Goal: Task Accomplishment & Management: Use online tool/utility

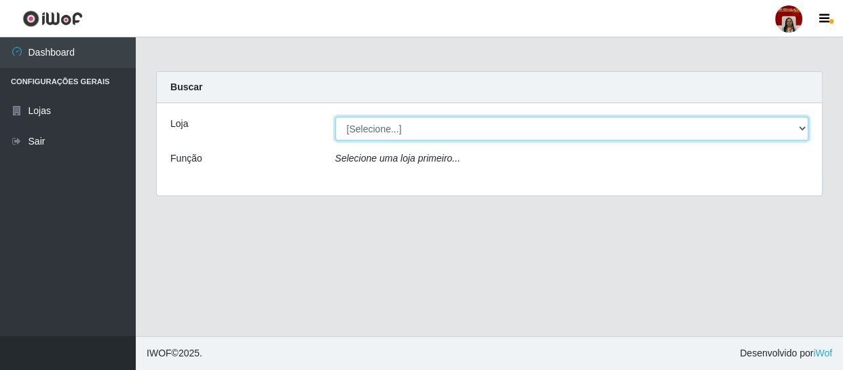
click at [464, 127] on select "[Selecione...] Mar Vermelho - Loja 04" at bounding box center [572, 129] width 474 height 24
select select "251"
click at [335, 117] on select "[Selecione...] Mar Vermelho - Loja 04" at bounding box center [572, 129] width 474 height 24
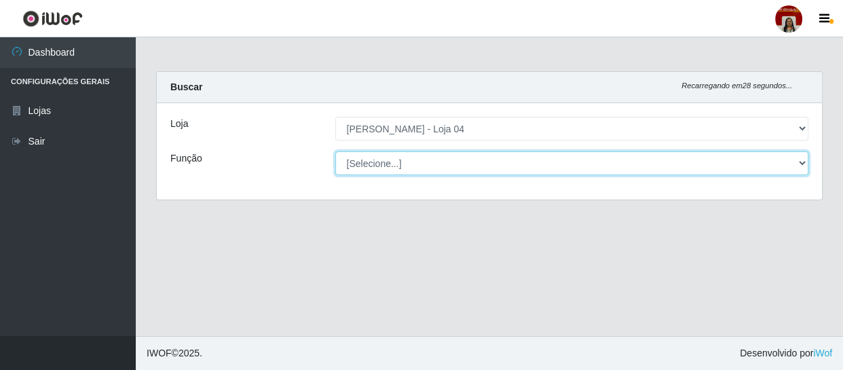
click at [462, 159] on select "[Selecione...] ASG ASG + ASG ++ Auxiliar de Depósito Auxiliar de Depósito + Aux…" at bounding box center [572, 163] width 474 height 24
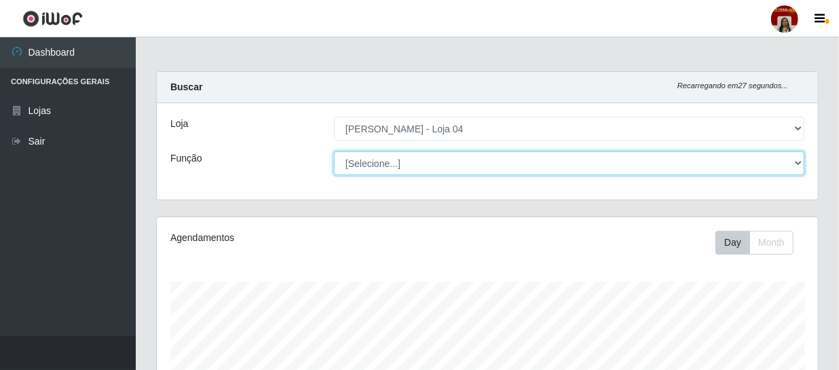
click at [462, 159] on select "[Selecione...] ASG ASG + ASG ++ Auxiliar de Depósito Auxiliar de Depósito + Aux…" at bounding box center [569, 163] width 470 height 24
select select "22"
click at [334, 151] on select "[Selecione...] ASG ASG + ASG ++ Auxiliar de Depósito Auxiliar de Depósito + Aux…" at bounding box center [569, 163] width 470 height 24
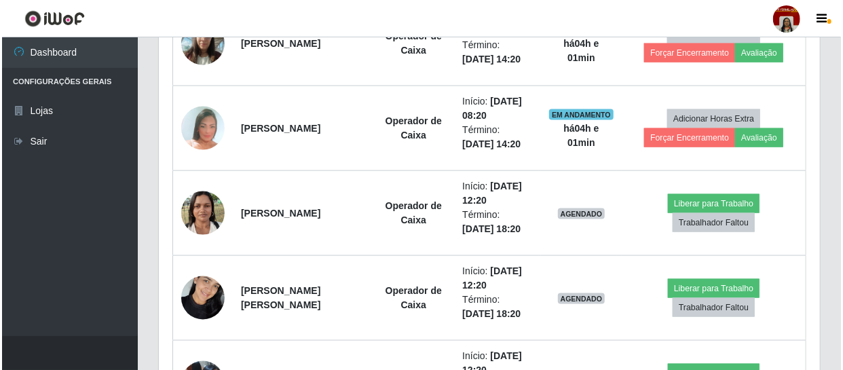
scroll to position [844, 0]
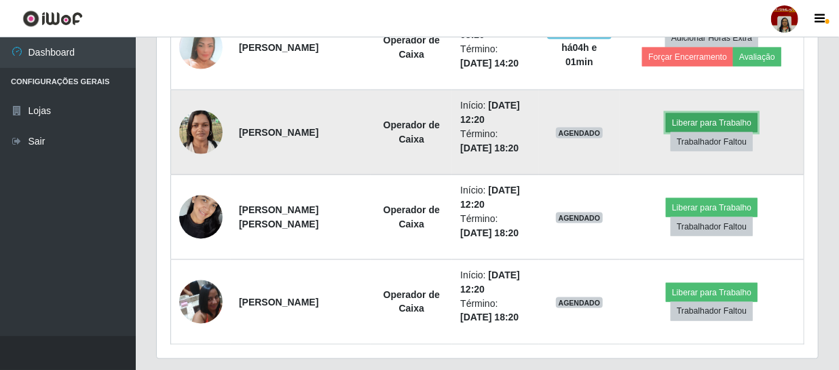
click at [698, 121] on button "Liberar para Trabalho" at bounding box center [712, 122] width 92 height 19
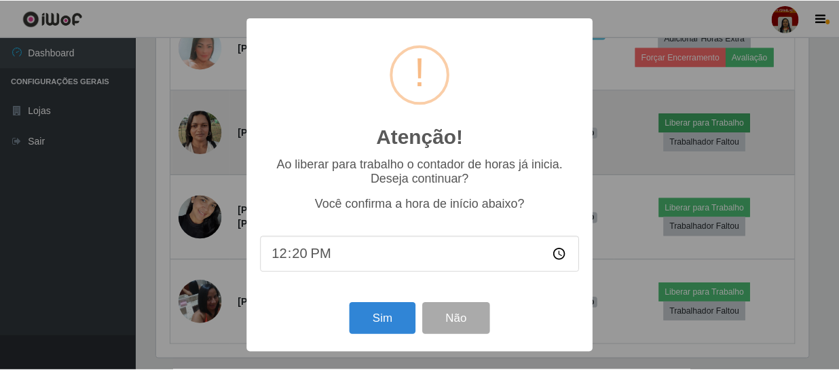
scroll to position [282, 655]
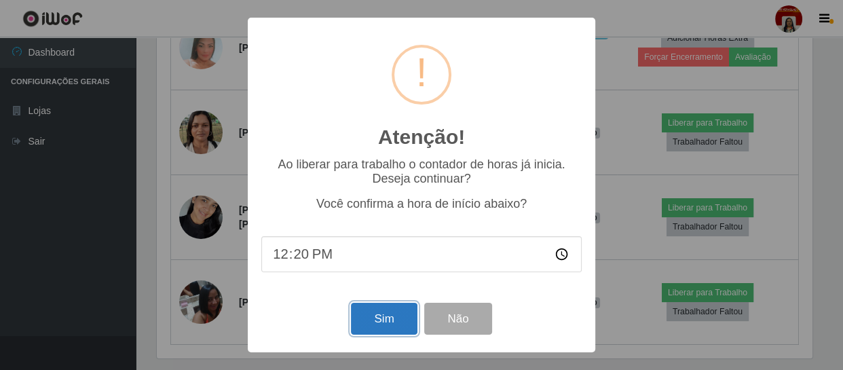
click at [405, 324] on button "Sim" at bounding box center [384, 319] width 66 height 32
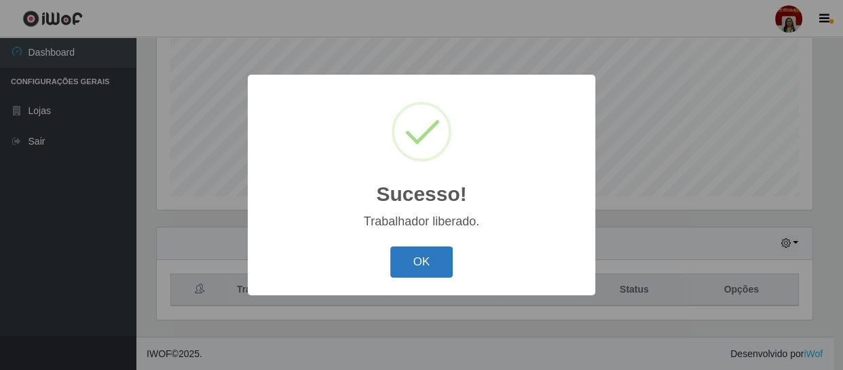
click at [430, 251] on button "OK" at bounding box center [421, 262] width 63 height 32
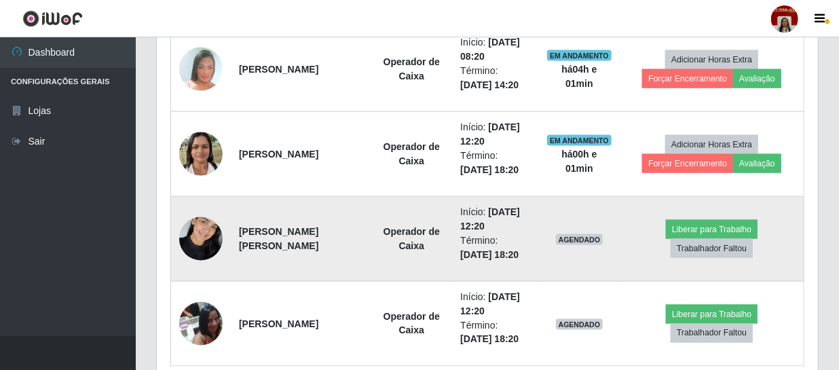
scroll to position [844, 0]
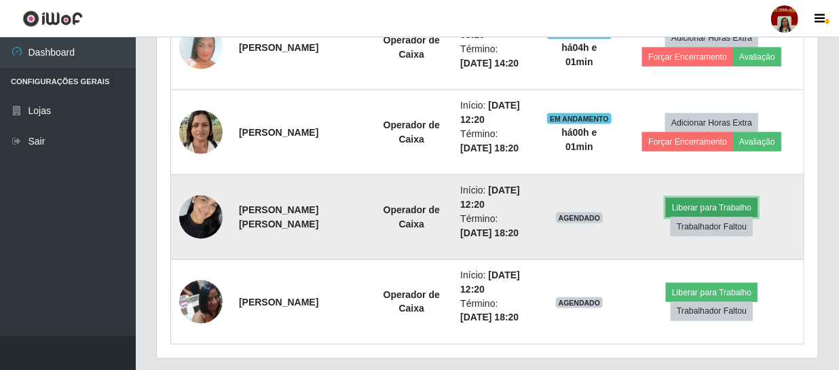
click at [685, 198] on button "Liberar para Trabalho" at bounding box center [712, 207] width 92 height 19
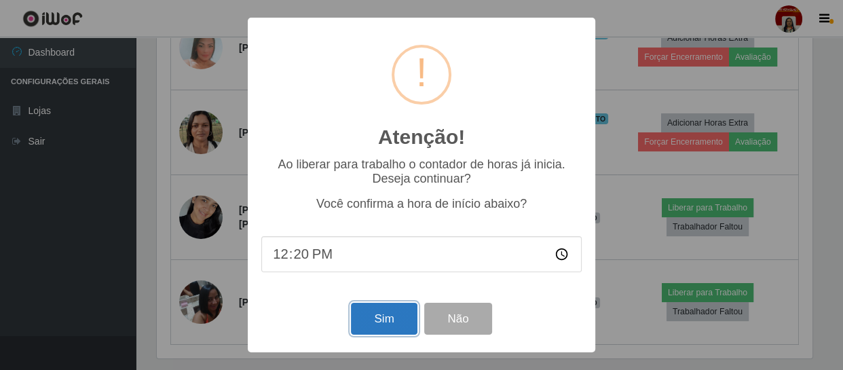
click at [385, 318] on button "Sim" at bounding box center [384, 319] width 66 height 32
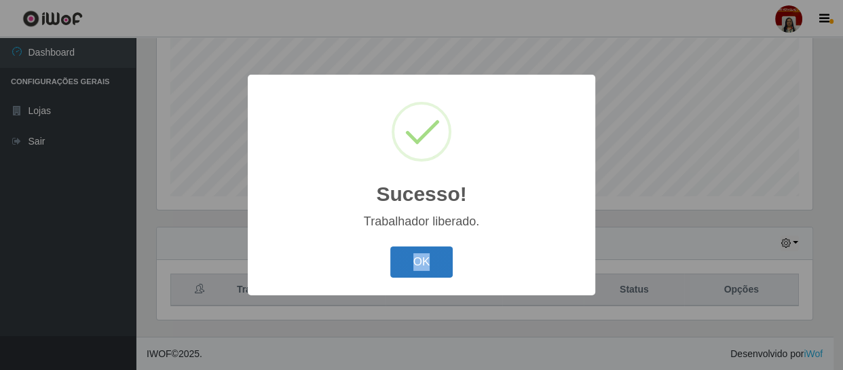
click at [428, 259] on div "OK Cancel" at bounding box center [421, 261] width 320 height 39
click at [428, 259] on button "OK" at bounding box center [421, 262] width 63 height 32
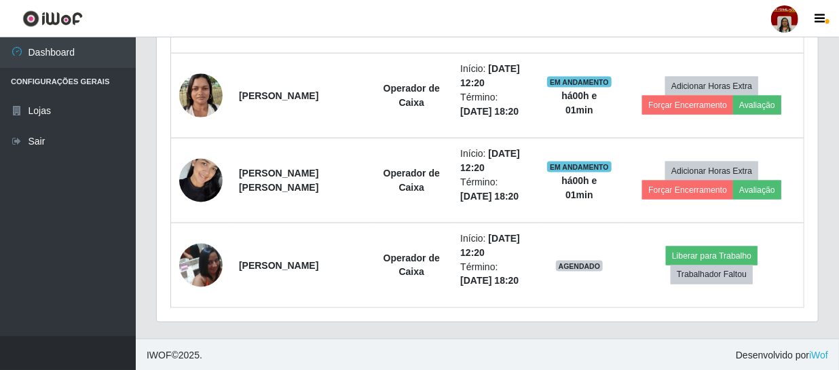
scroll to position [882, 0]
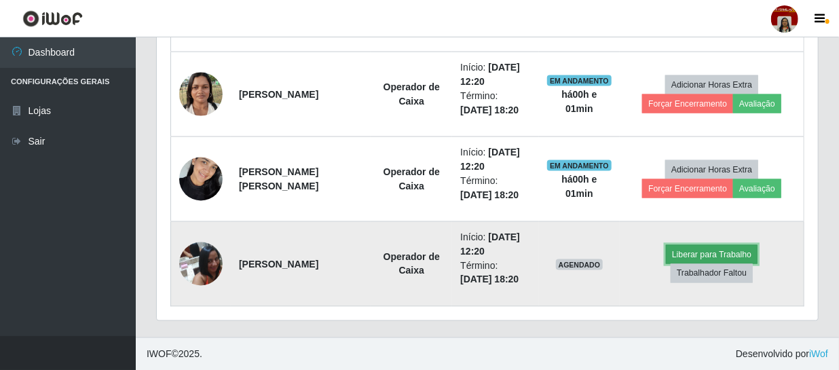
click at [724, 255] on button "Liberar para Trabalho" at bounding box center [712, 254] width 92 height 19
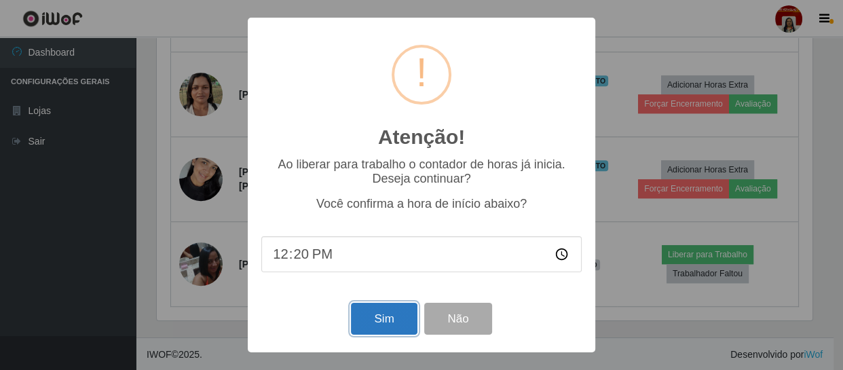
click at [391, 320] on button "Sim" at bounding box center [384, 319] width 66 height 32
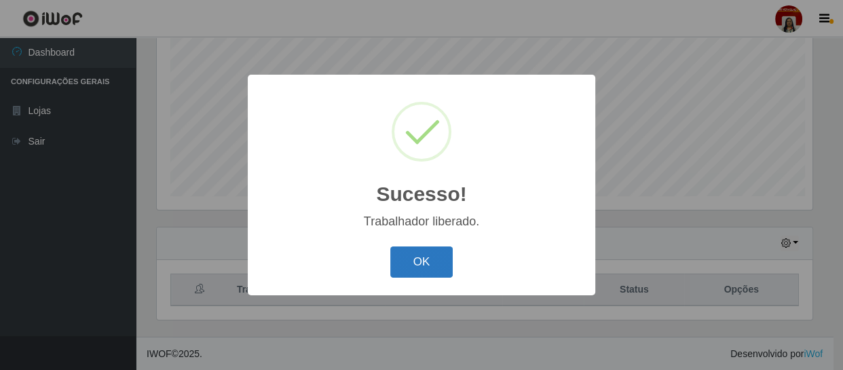
scroll to position [0, 0]
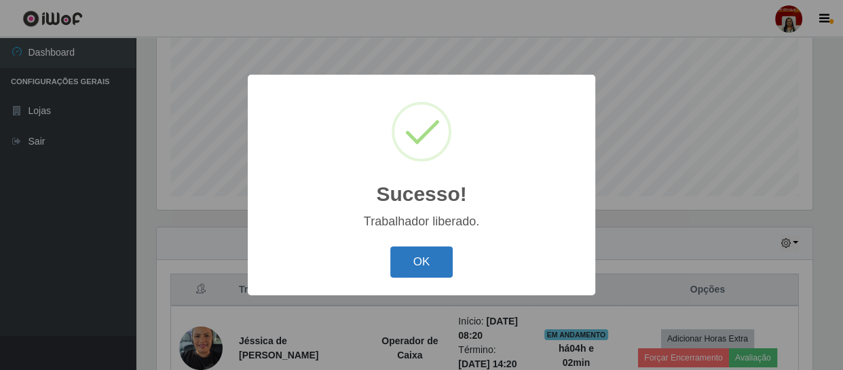
click at [411, 259] on button "OK" at bounding box center [421, 262] width 63 height 32
